Goal: Task Accomplishment & Management: Complete application form

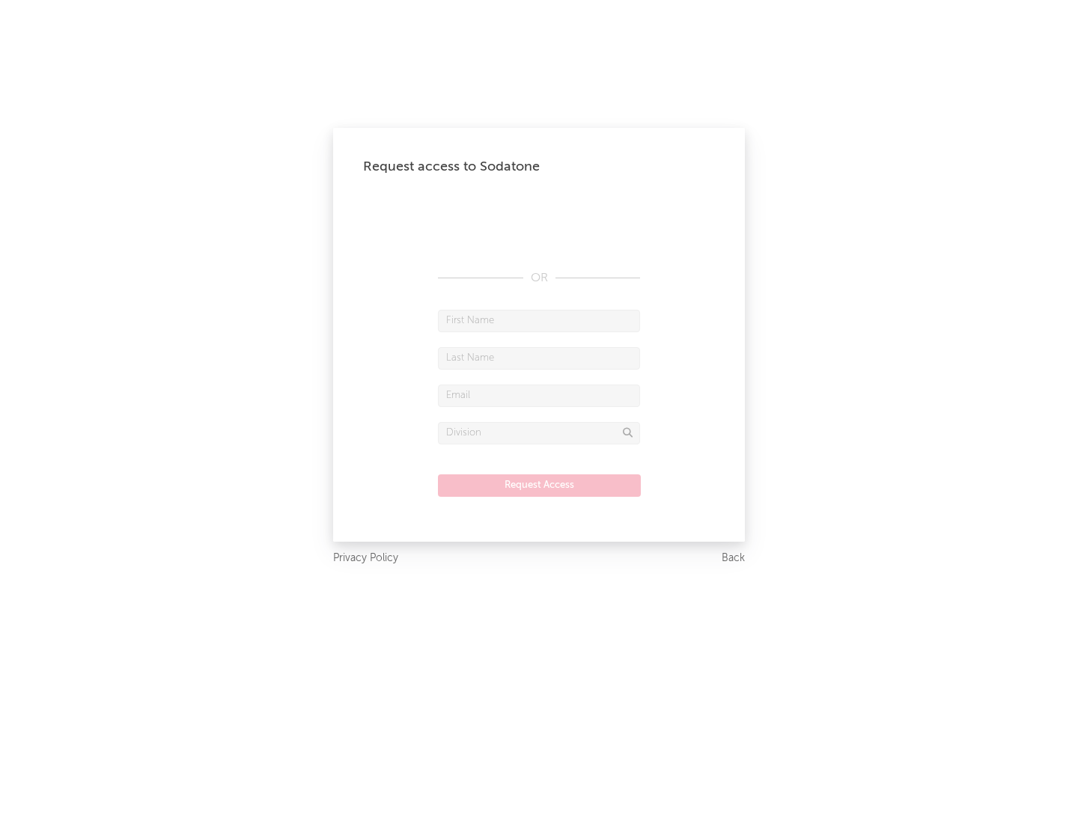
click at [539, 320] on input "text" at bounding box center [539, 321] width 202 height 22
type input "[PERSON_NAME]"
click at [539, 358] on input "text" at bounding box center [539, 358] width 202 height 22
type input "[PERSON_NAME]"
click at [539, 395] on input "text" at bounding box center [539, 396] width 202 height 22
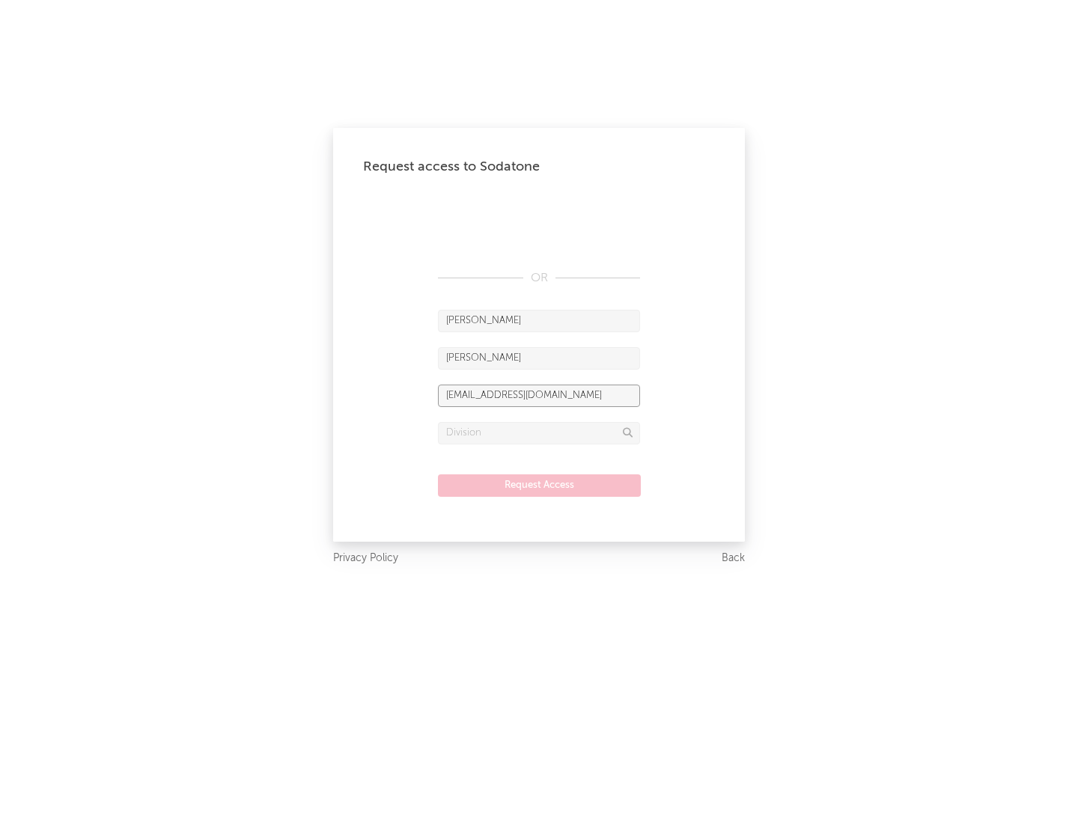
type input "[EMAIL_ADDRESS][DOMAIN_NAME]"
click at [539, 433] on input "text" at bounding box center [539, 433] width 202 height 22
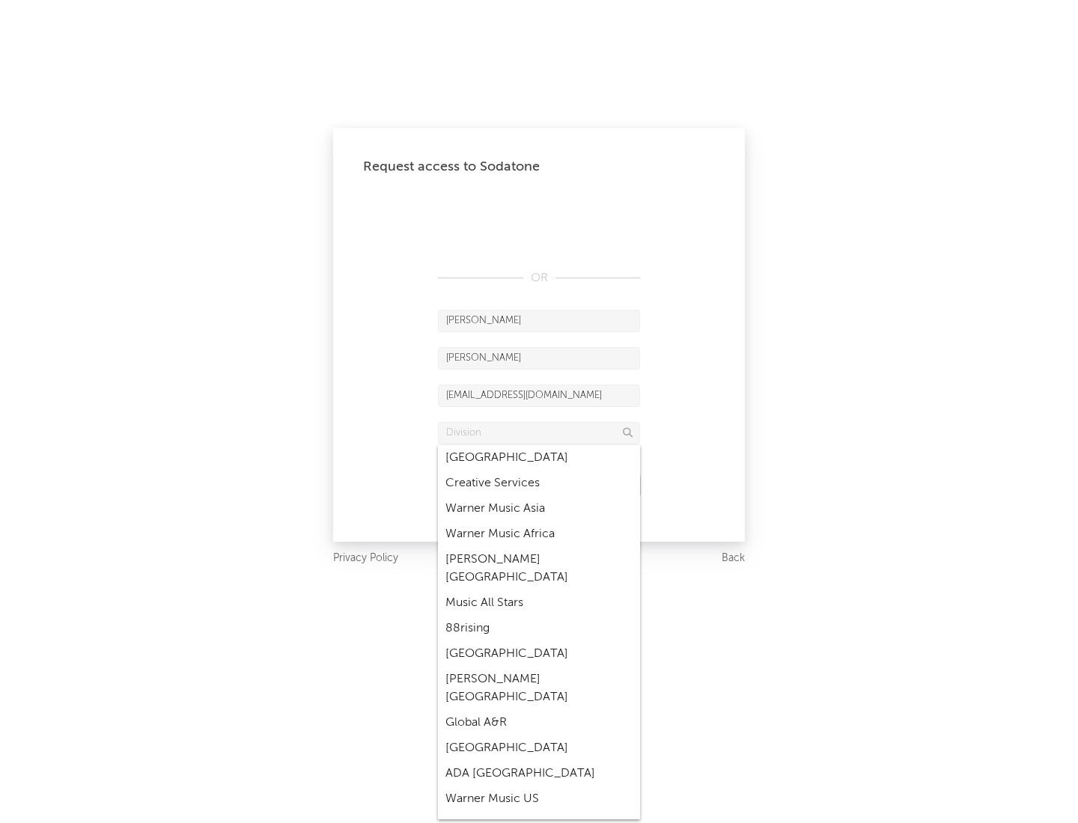
click at [539, 591] on div "Music All Stars" at bounding box center [539, 603] width 202 height 25
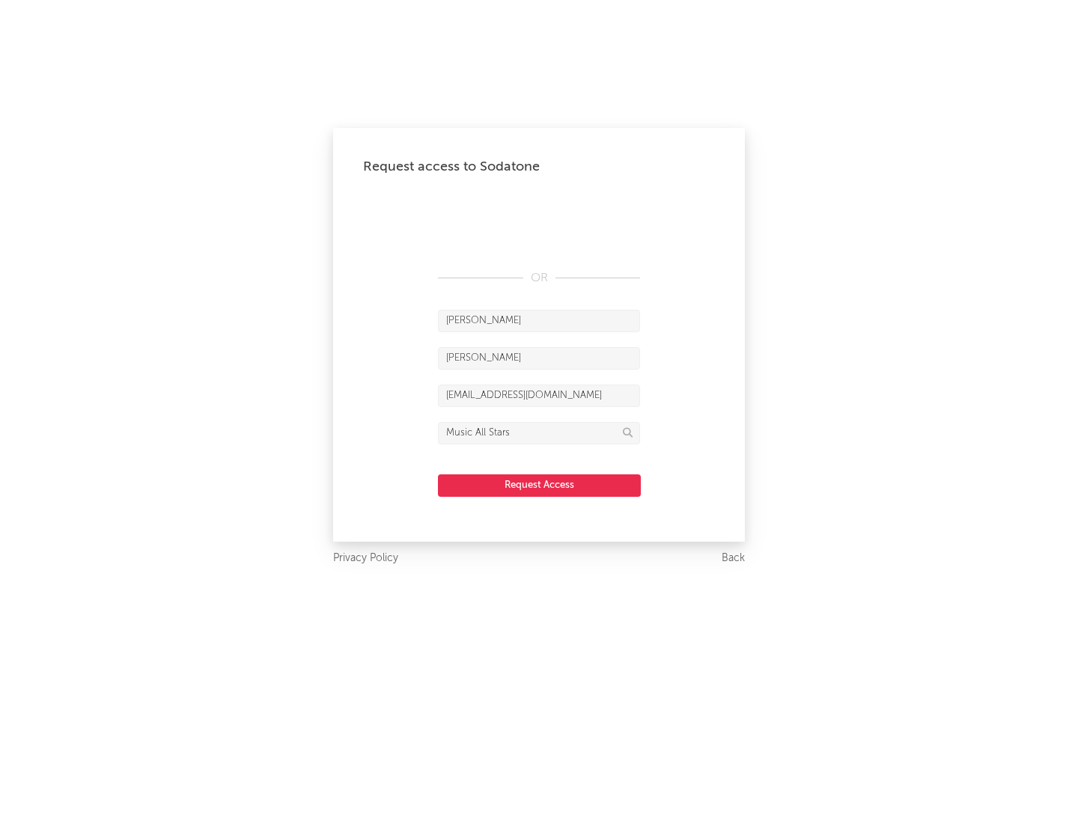
type input "Music All Stars"
click at [539, 485] on button "Request Access" at bounding box center [539, 486] width 203 height 22
